Goal: Task Accomplishment & Management: Manage account settings

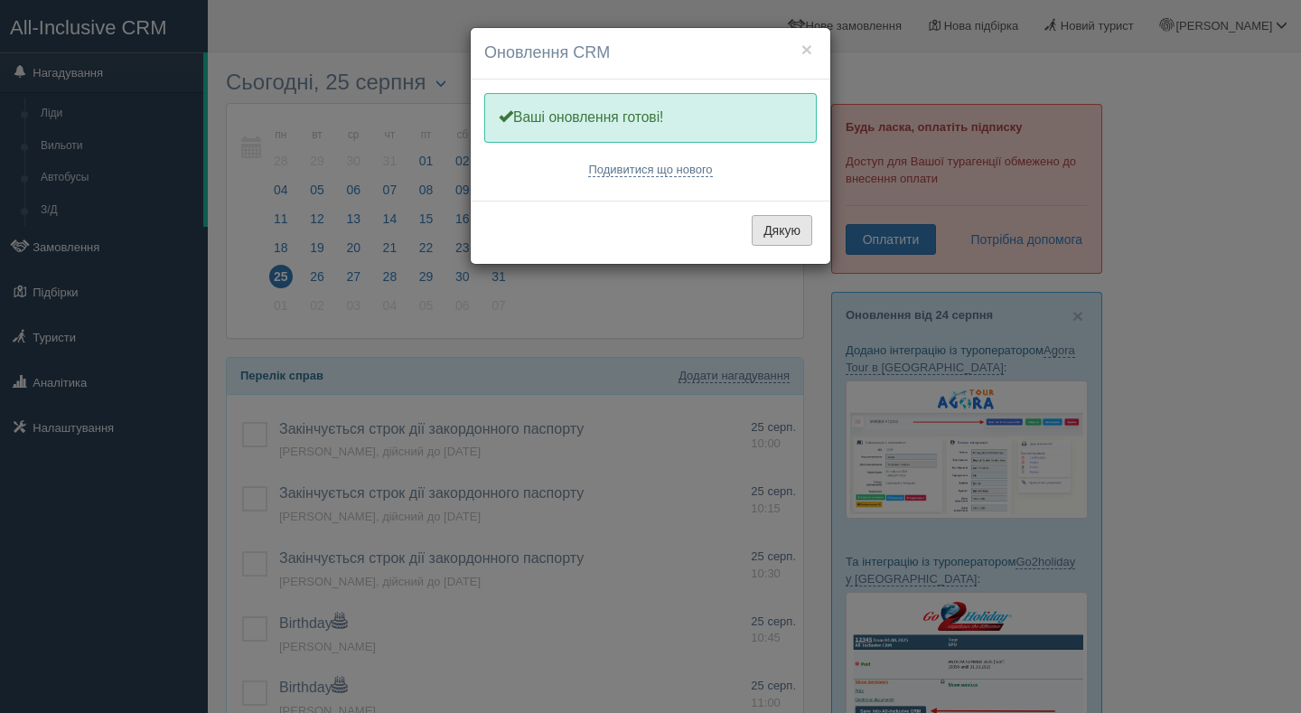
click at [763, 236] on button "Дякую" at bounding box center [782, 230] width 61 height 31
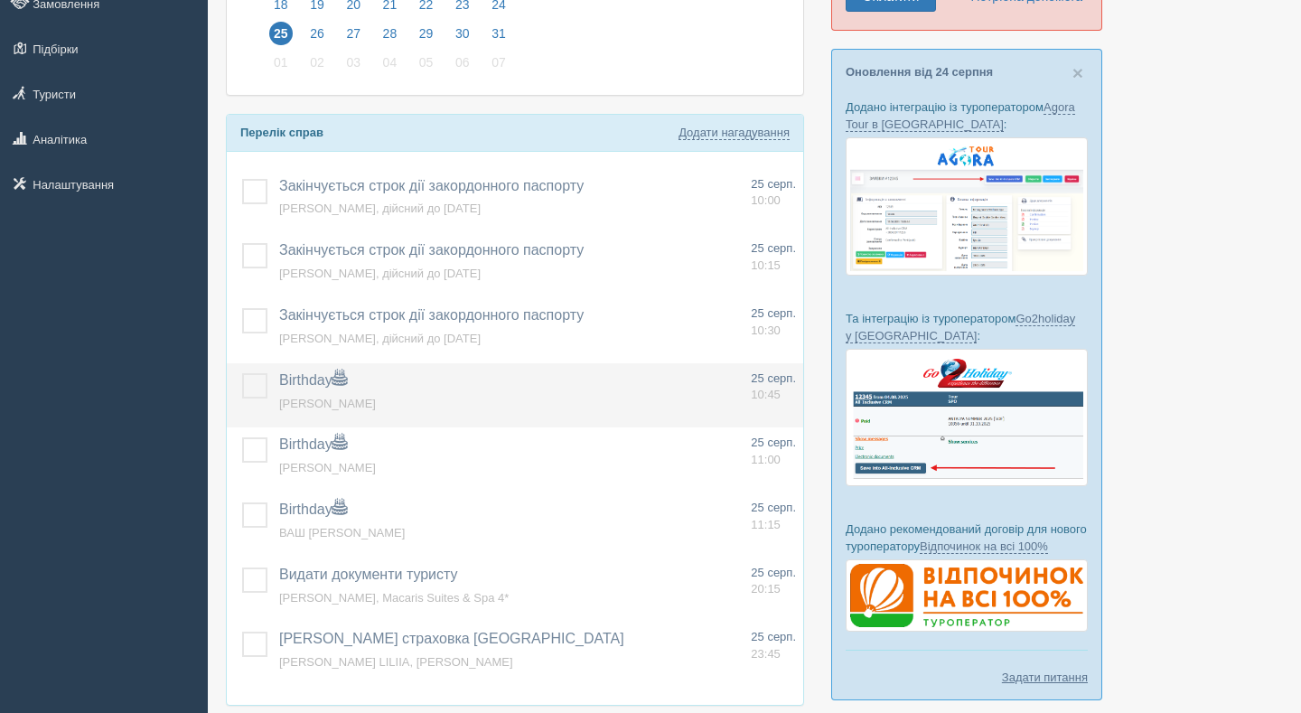
scroll to position [244, 0]
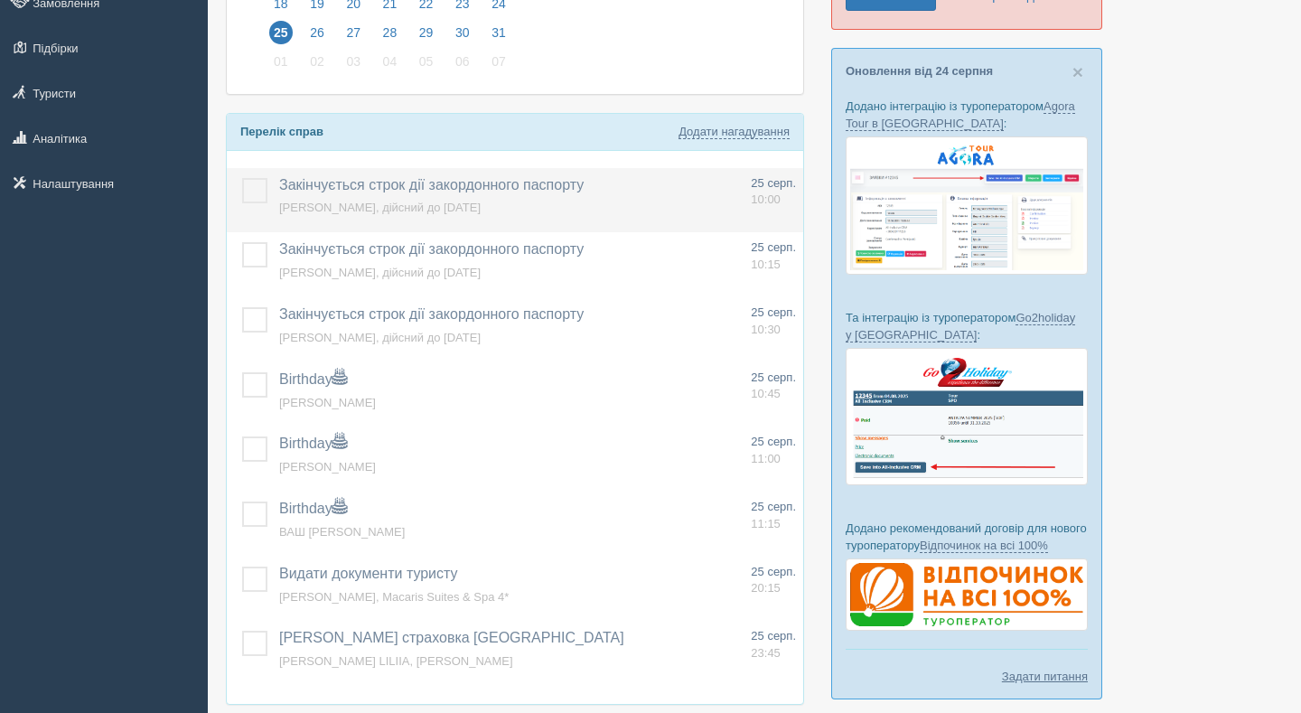
click at [242, 178] on label at bounding box center [242, 178] width 0 height 0
click at [0, 0] on input "checkbox" at bounding box center [0, 0] width 0 height 0
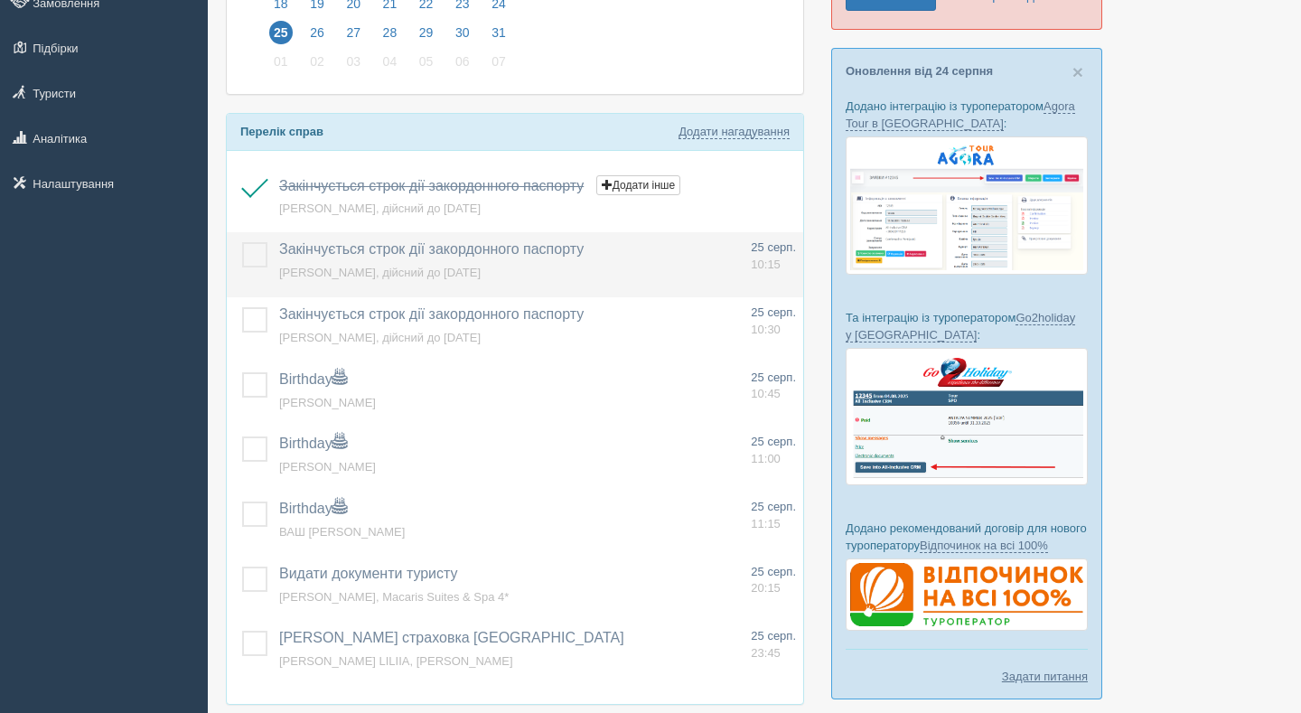
click at [242, 242] on label at bounding box center [242, 242] width 0 height 0
click at [0, 0] on input "checkbox" at bounding box center [0, 0] width 0 height 0
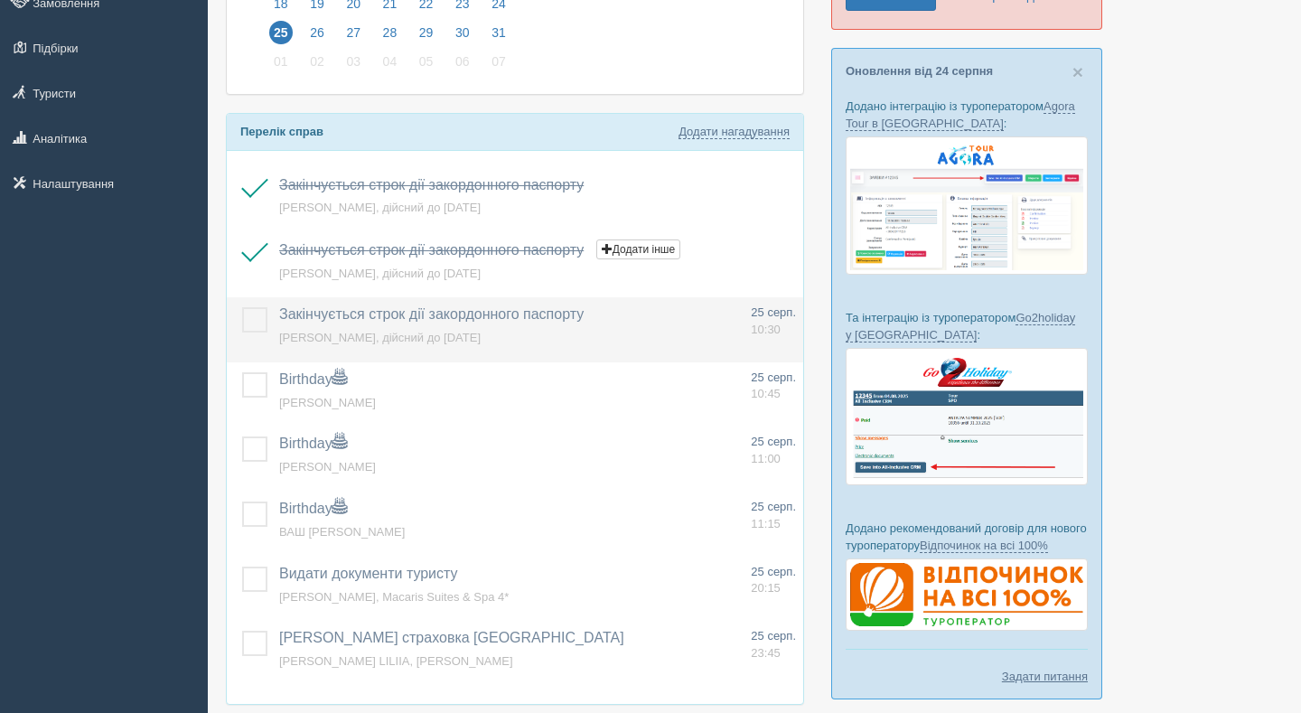
click at [242, 307] on label at bounding box center [242, 307] width 0 height 0
click at [0, 0] on input "checkbox" at bounding box center [0, 0] width 0 height 0
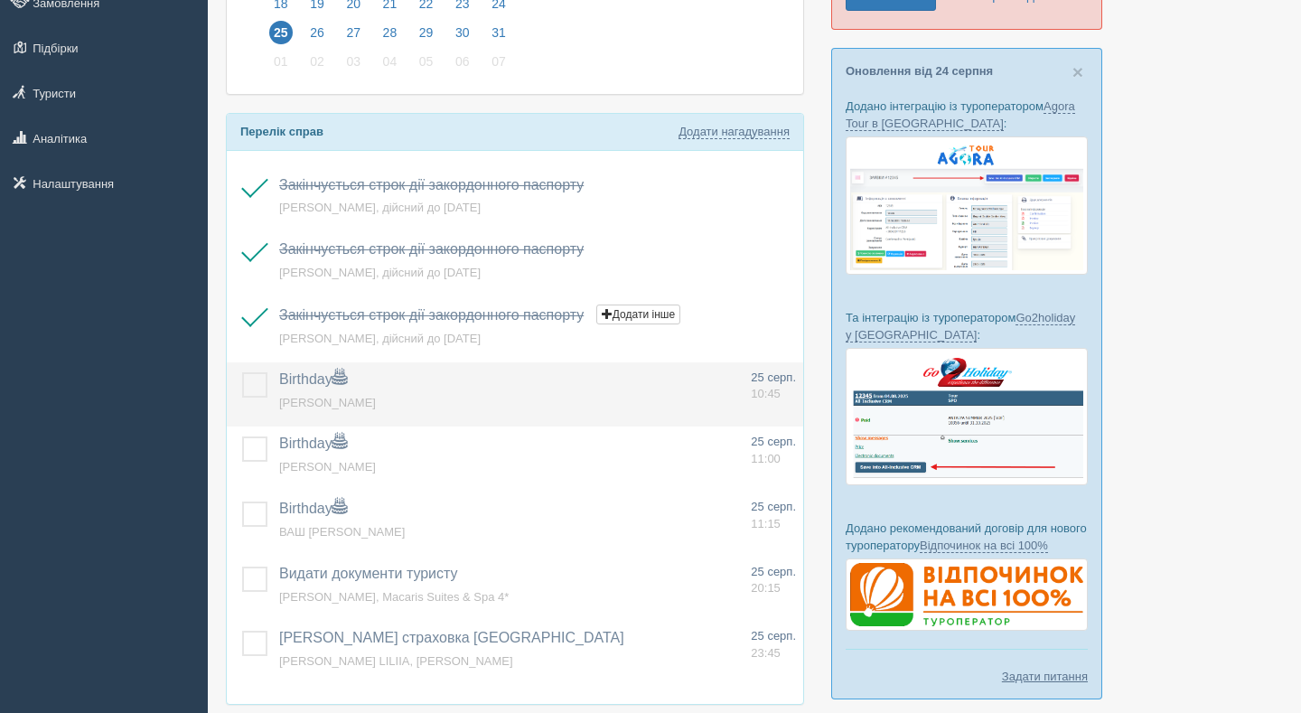
click at [258, 368] on td at bounding box center [249, 394] width 45 height 65
click at [242, 372] on label at bounding box center [242, 372] width 0 height 0
click at [0, 0] on input "checkbox" at bounding box center [0, 0] width 0 height 0
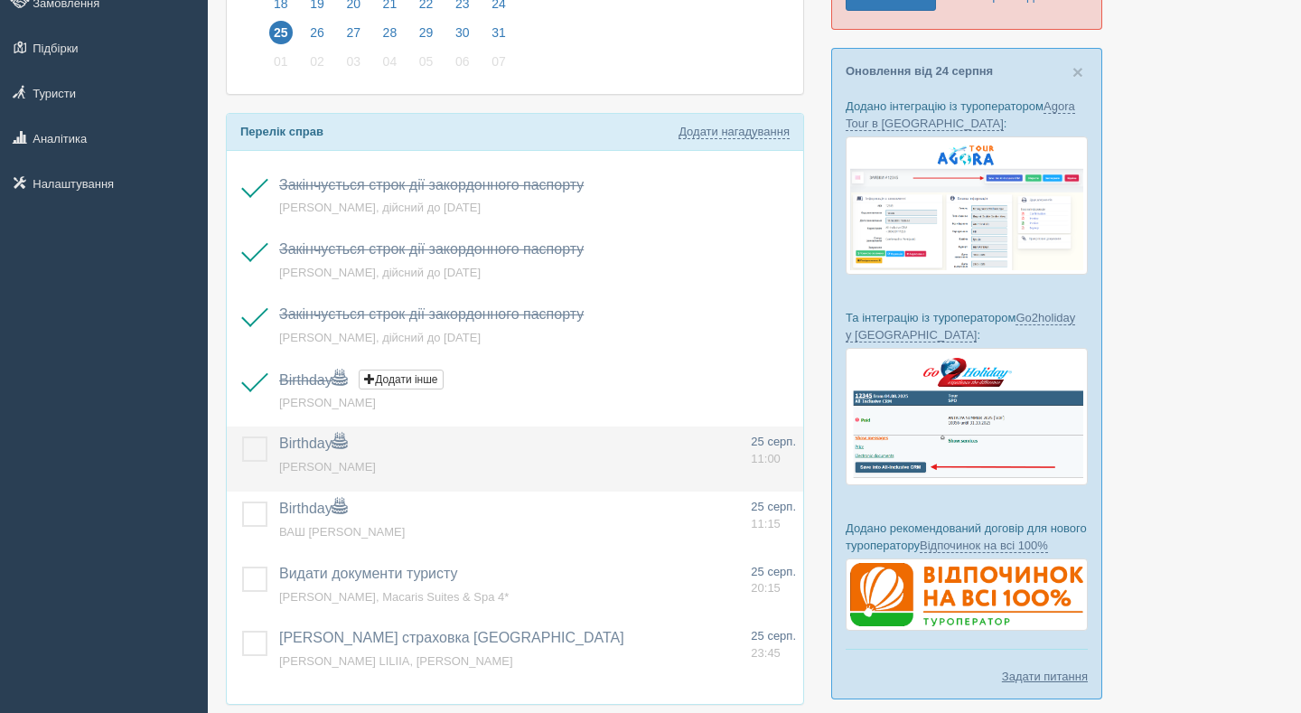
click at [255, 464] on td at bounding box center [249, 459] width 45 height 65
click at [242, 437] on label at bounding box center [242, 437] width 0 height 0
click at [0, 0] on input "checkbox" at bounding box center [0, 0] width 0 height 0
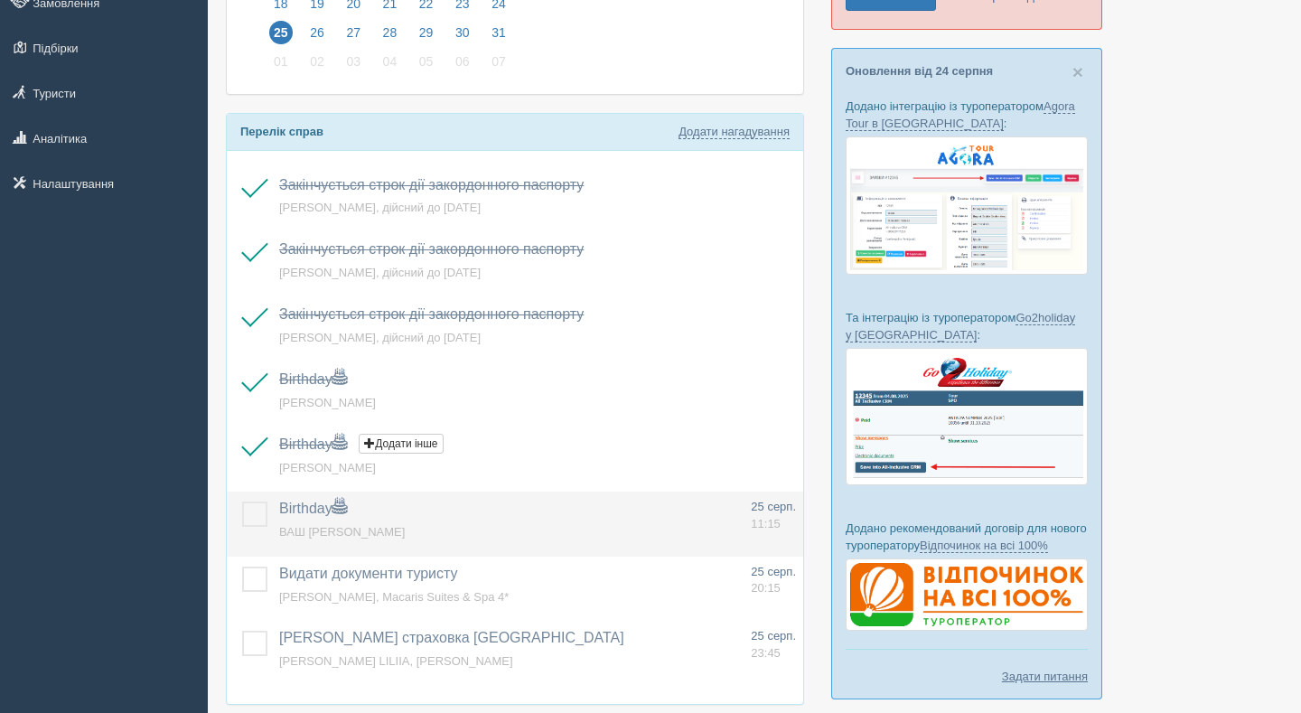
click at [242, 502] on label at bounding box center [242, 502] width 0 height 0
click at [0, 0] on input "checkbox" at bounding box center [0, 0] width 0 height 0
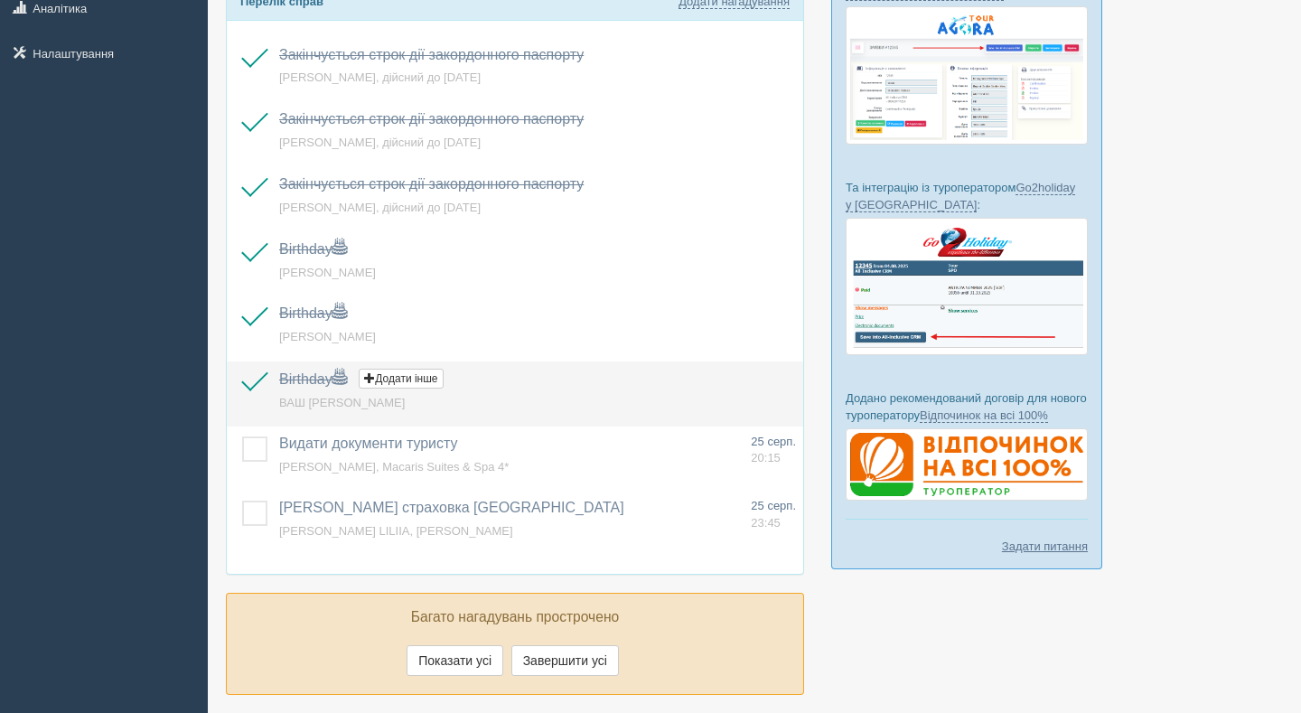
scroll to position [456, 0]
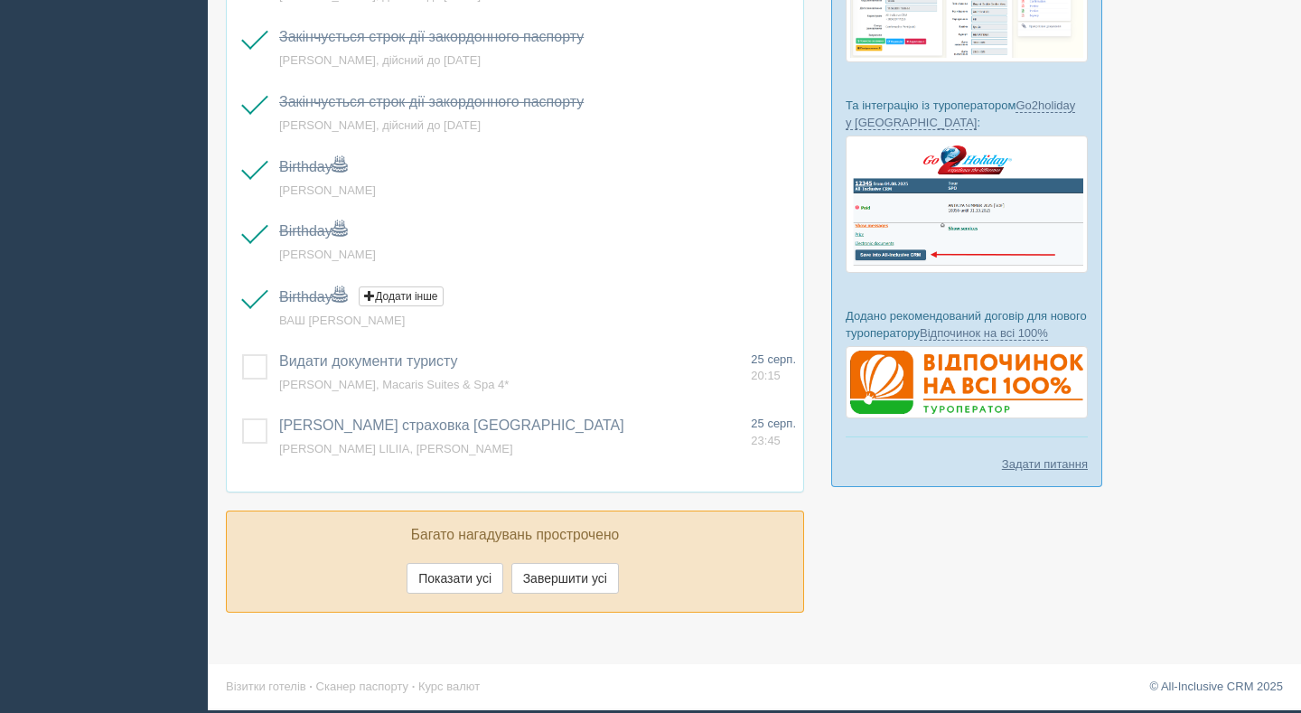
click at [702, 706] on footer "Візитки готелів · Сканер паспорту · Курс валют © All-Inclusive CRM 2025" at bounding box center [755, 686] width 1094 height 44
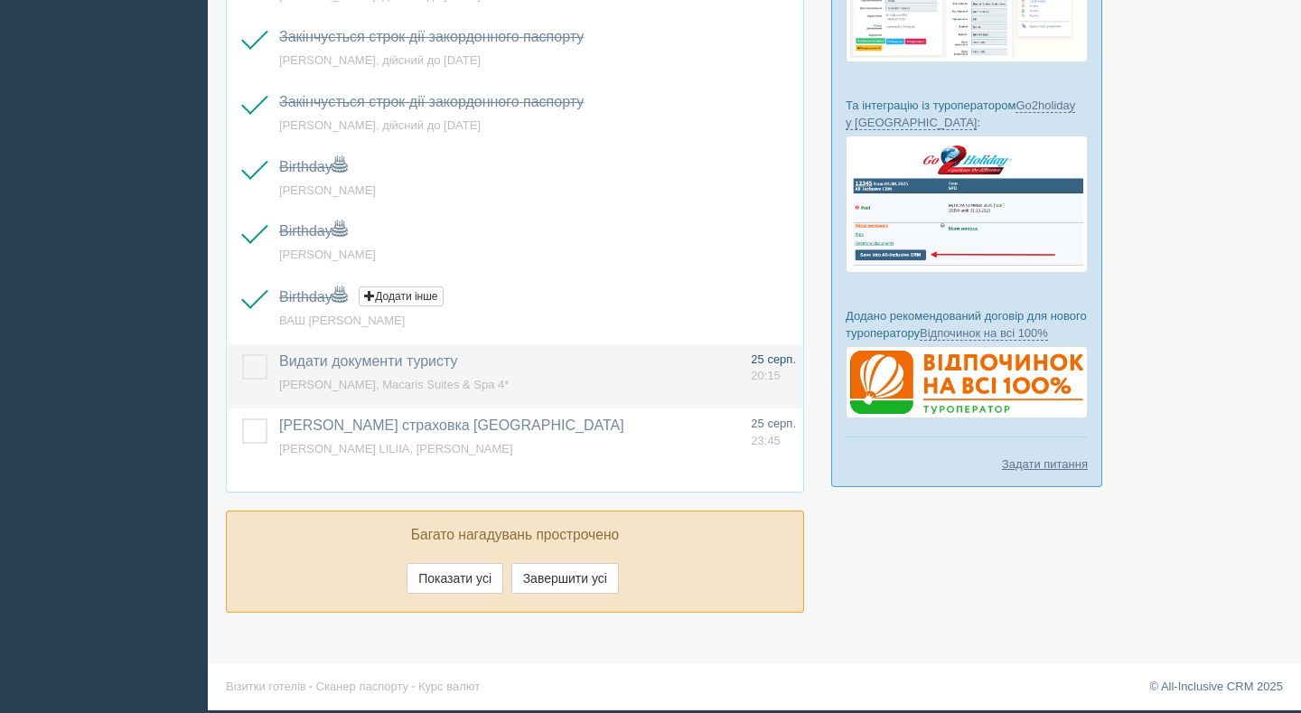
click at [771, 362] on span "25 серп." at bounding box center [773, 359] width 45 height 14
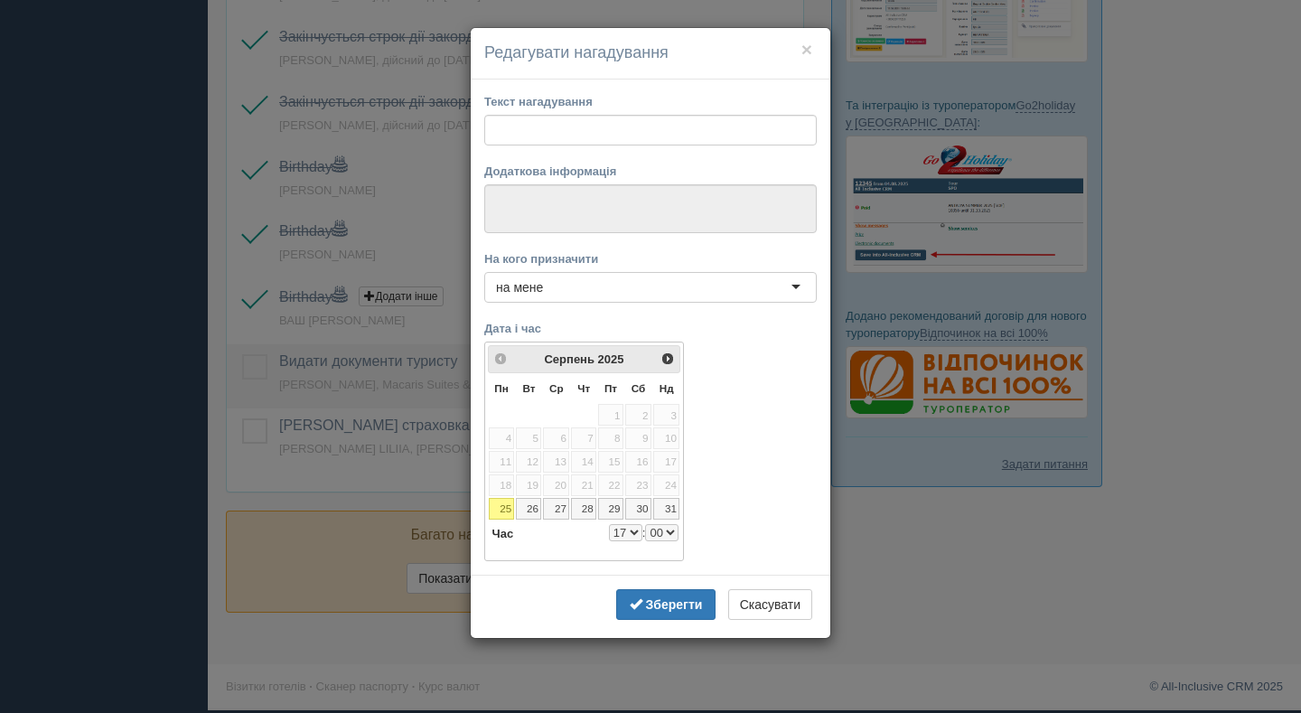
type input "Видати документи туристу"
type textarea "[PERSON_NAME], Macaris Suites & Spa 4*"
select select "20"
select select "15"
click at [528, 502] on link "26" at bounding box center [528, 509] width 25 height 22
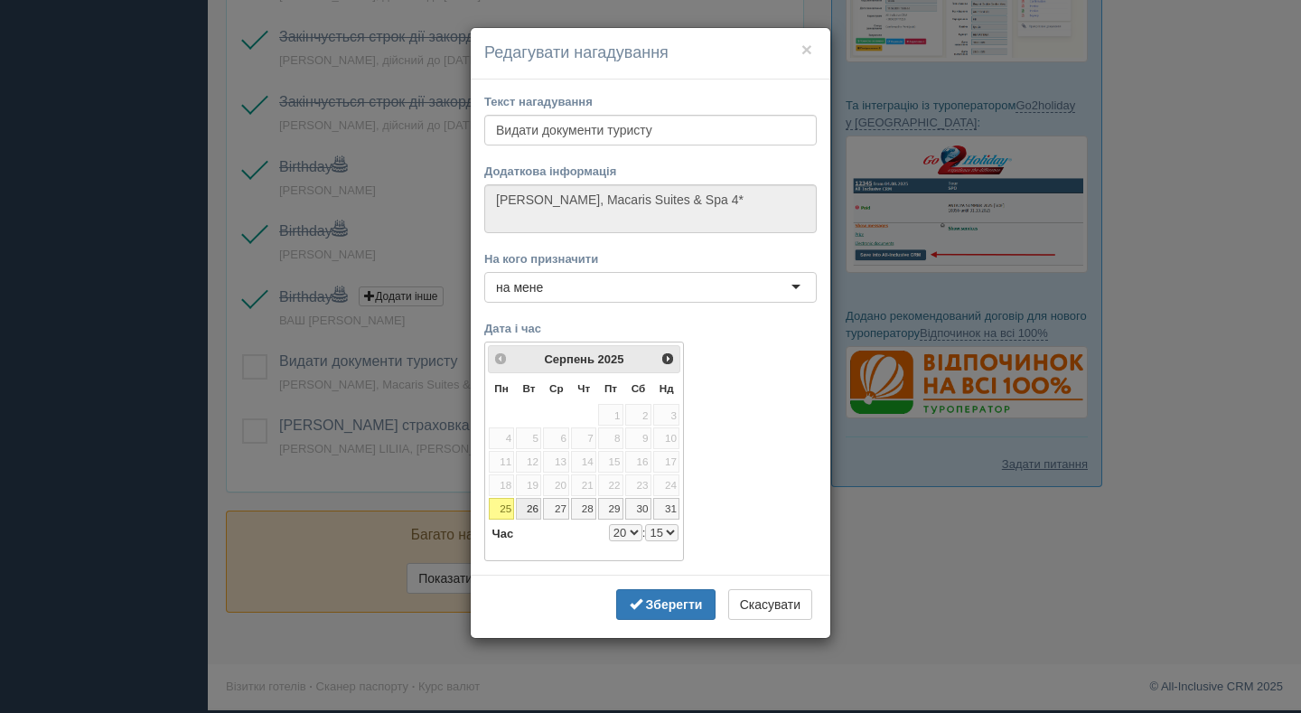
select select "20"
select select "15"
click at [682, 608] on b "Зберегти" at bounding box center [674, 604] width 57 height 14
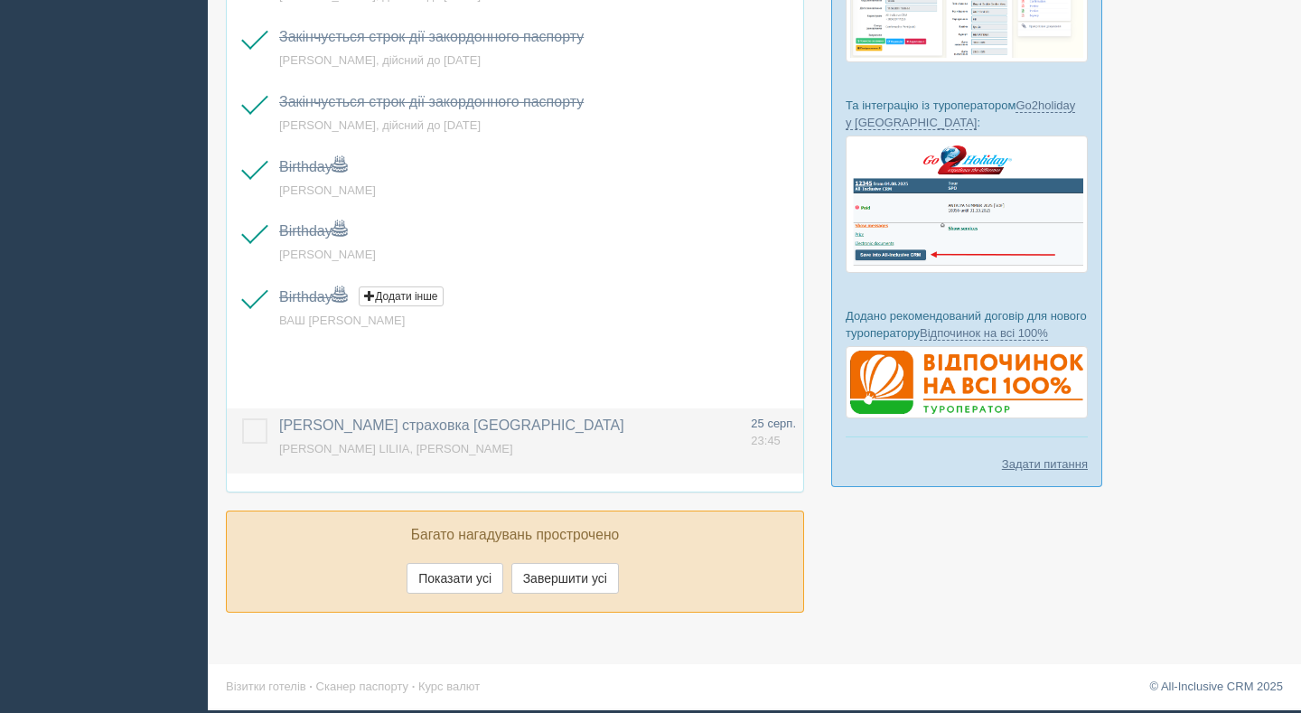
scroll to position [391, 0]
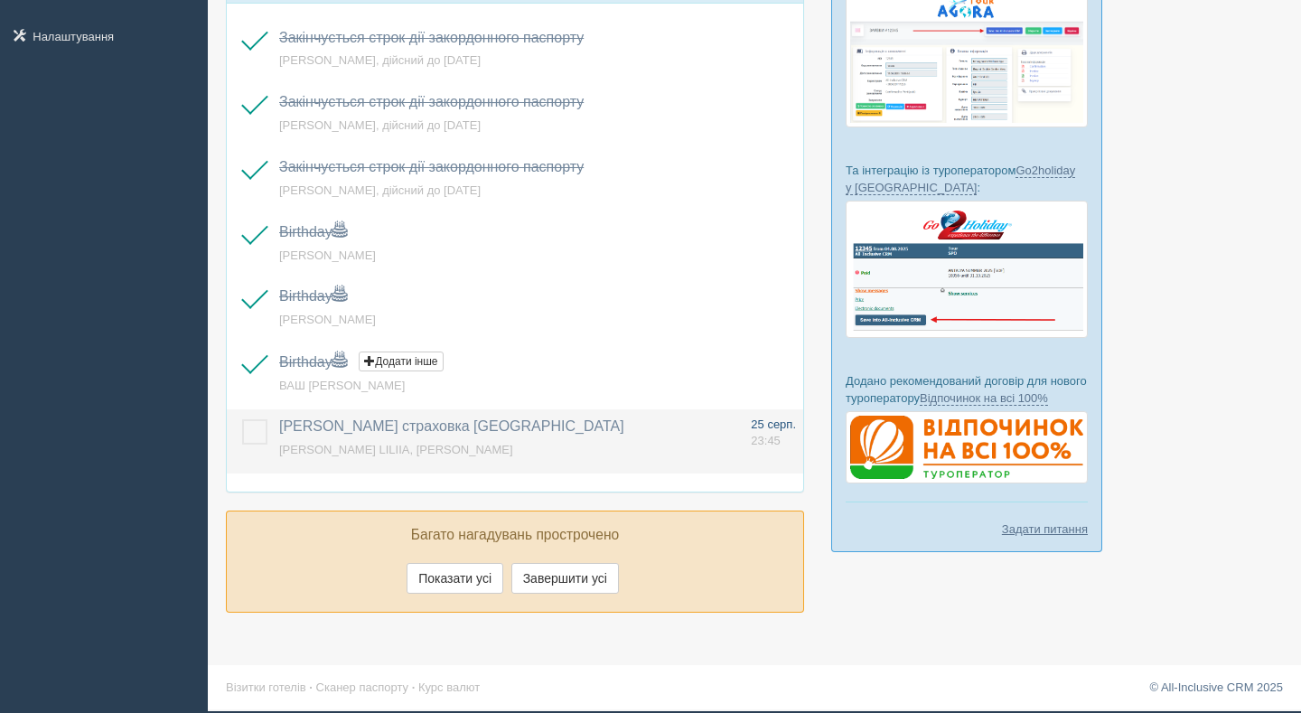
click at [769, 429] on span "25 серп." at bounding box center [773, 425] width 45 height 14
type input "[PERSON_NAME] страховка [GEOGRAPHIC_DATA]"
type textarea "[PERSON_NAME] LILIIA, [PERSON_NAME]"
select select "23"
select select "45"
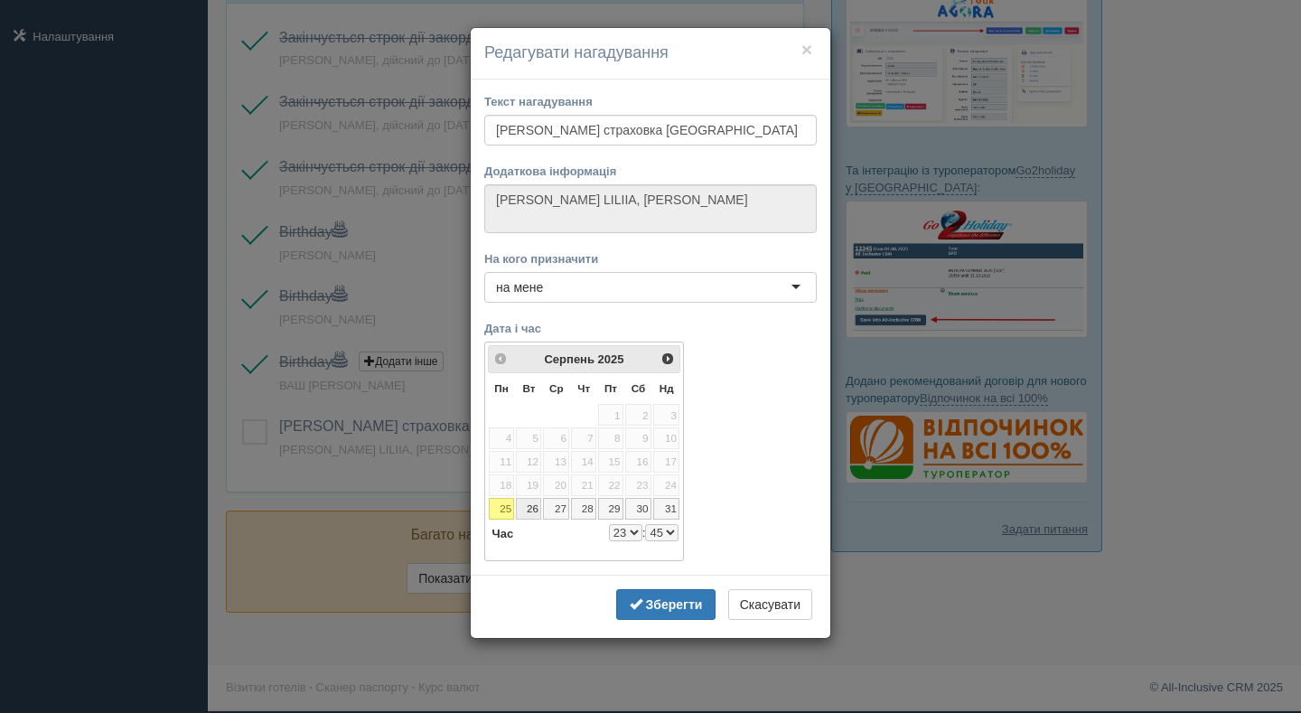
click at [532, 510] on link "26" at bounding box center [528, 509] width 25 height 22
select select "23"
select select "45"
click at [653, 612] on button "Зберегти" at bounding box center [665, 604] width 99 height 31
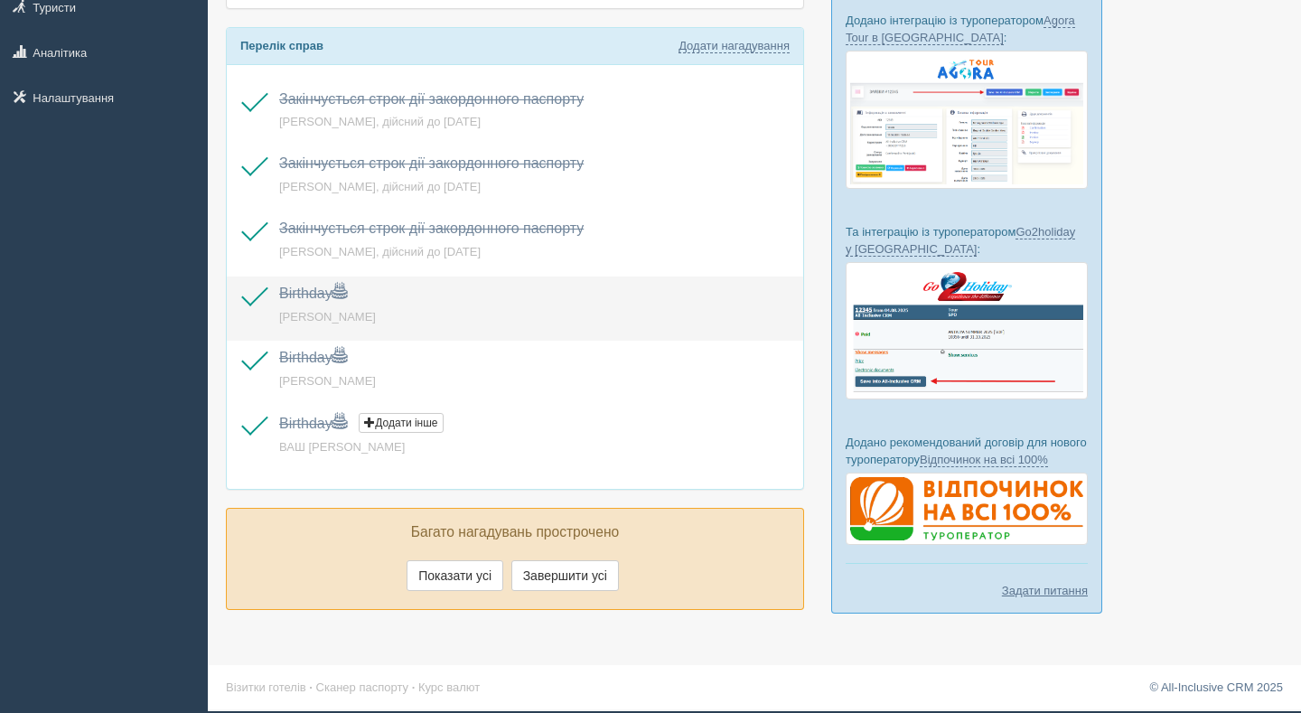
scroll to position [0, 0]
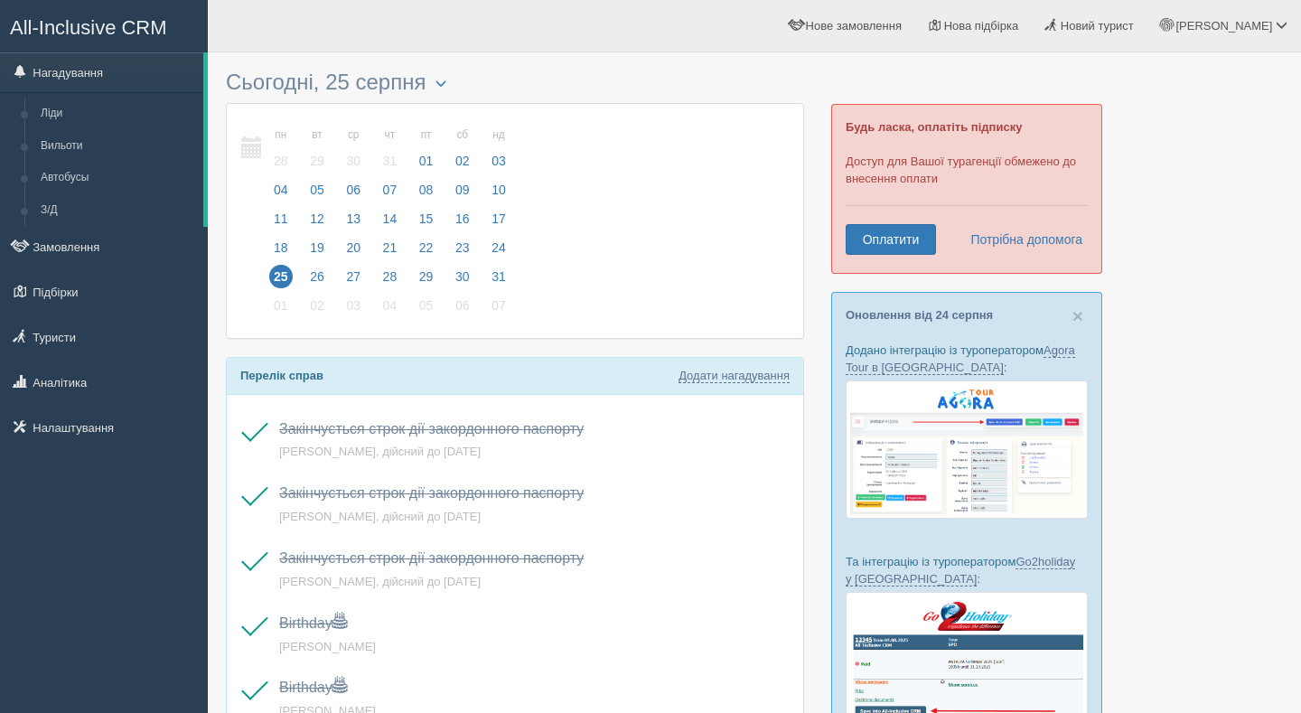
click at [281, 267] on span "25" at bounding box center [280, 276] width 23 height 23
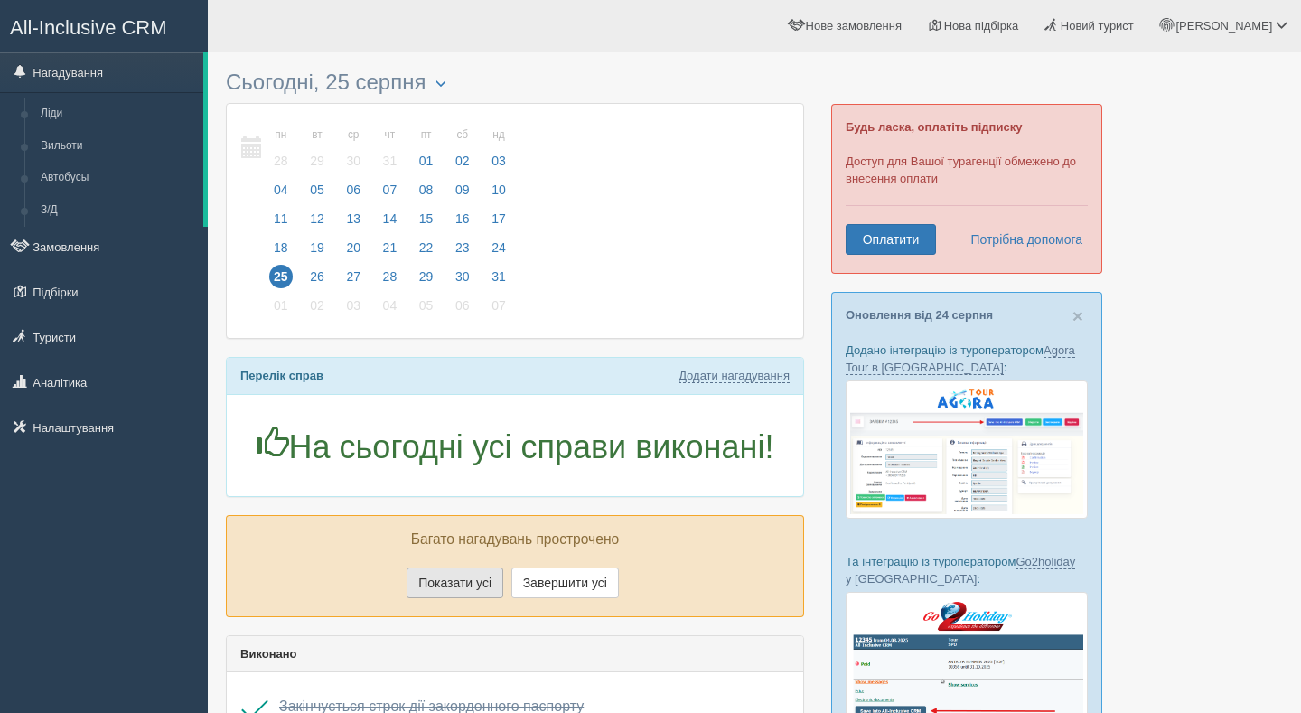
click at [447, 578] on button "Показати усі" at bounding box center [455, 583] width 97 height 31
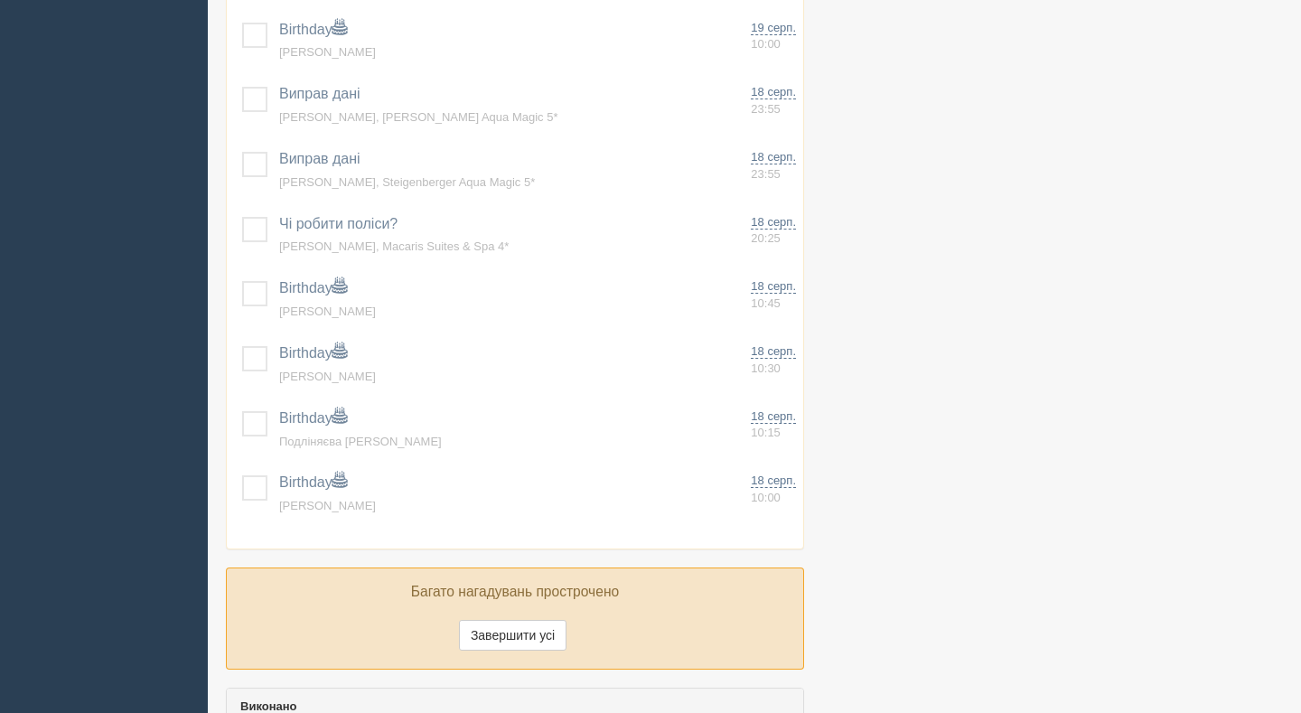
scroll to position [2377, 0]
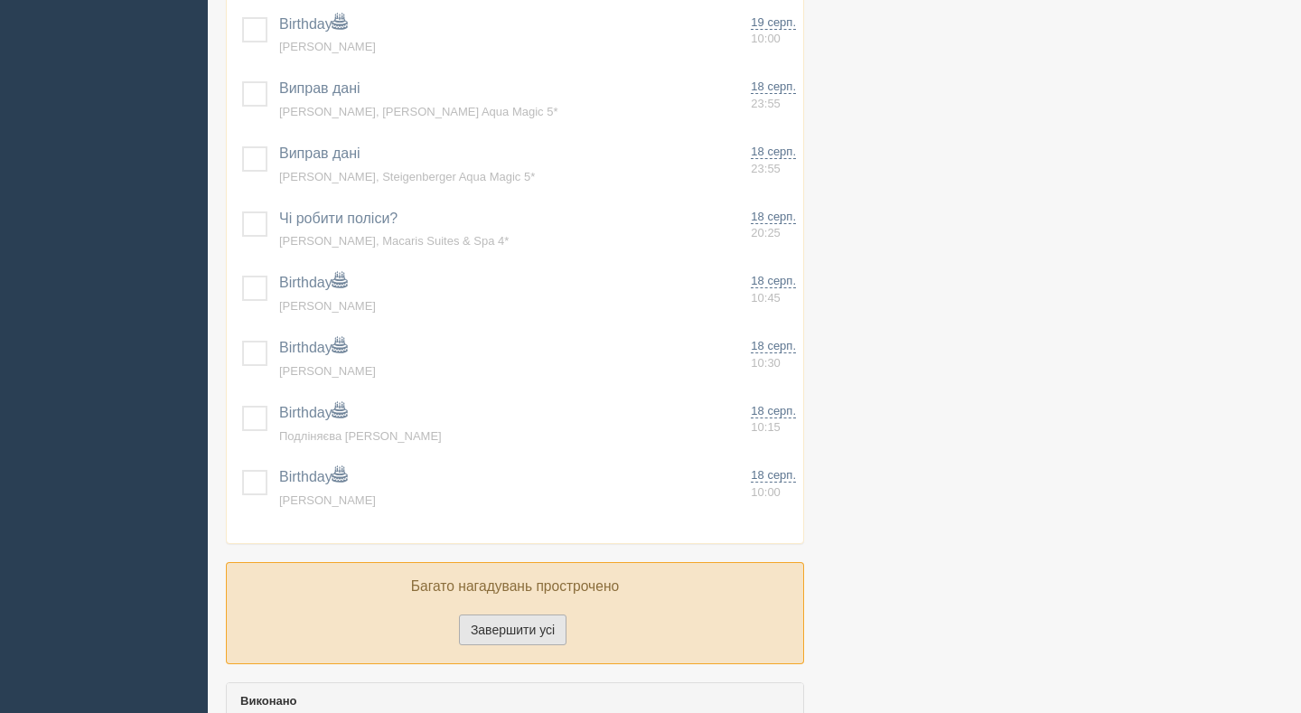
click at [499, 634] on button "Завершити усі" at bounding box center [513, 630] width 108 height 31
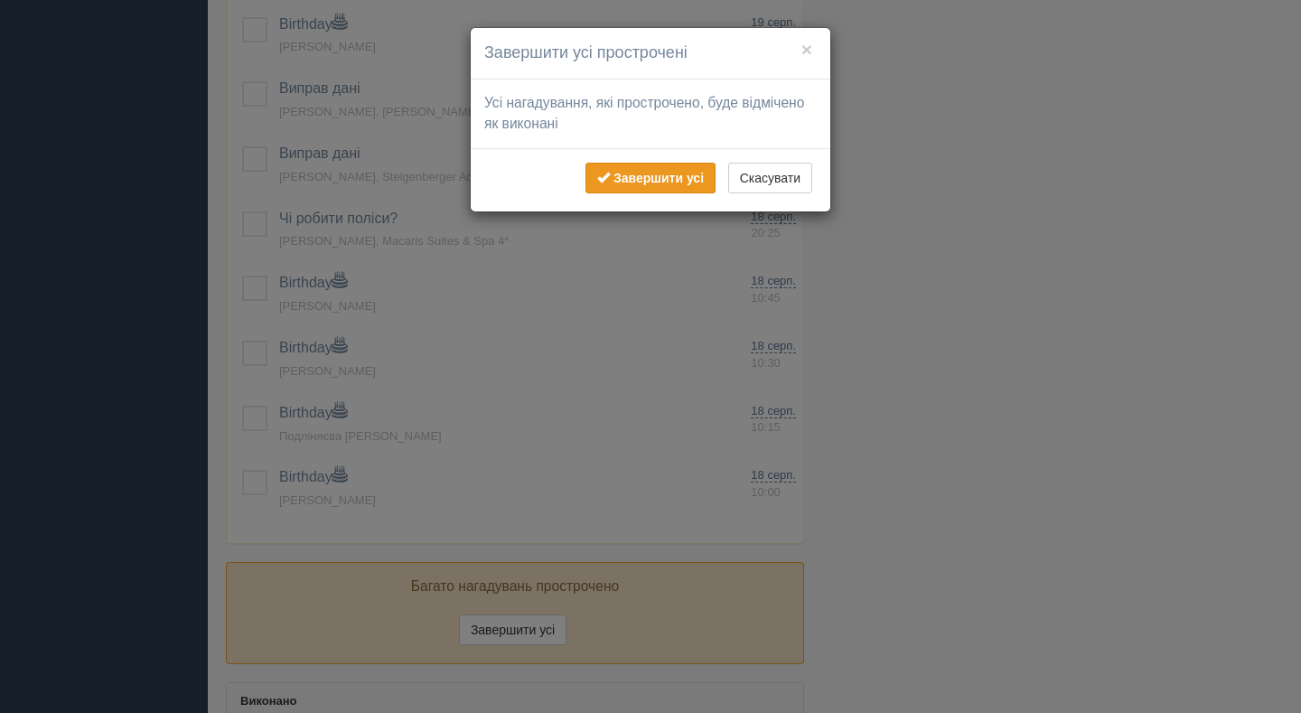
click at [645, 179] on b "Завершити усі" at bounding box center [659, 178] width 90 height 14
